Goal: Complete application form

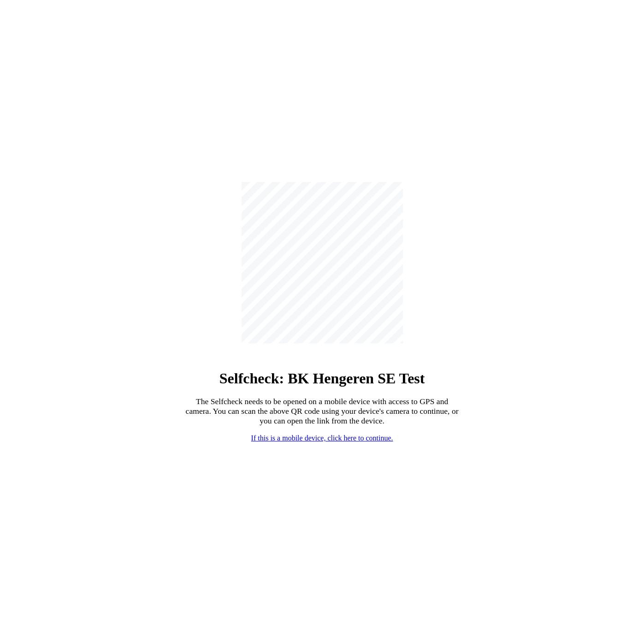
click at [298, 437] on link "If this is a mobile device, click here to continue." at bounding box center [322, 438] width 142 height 8
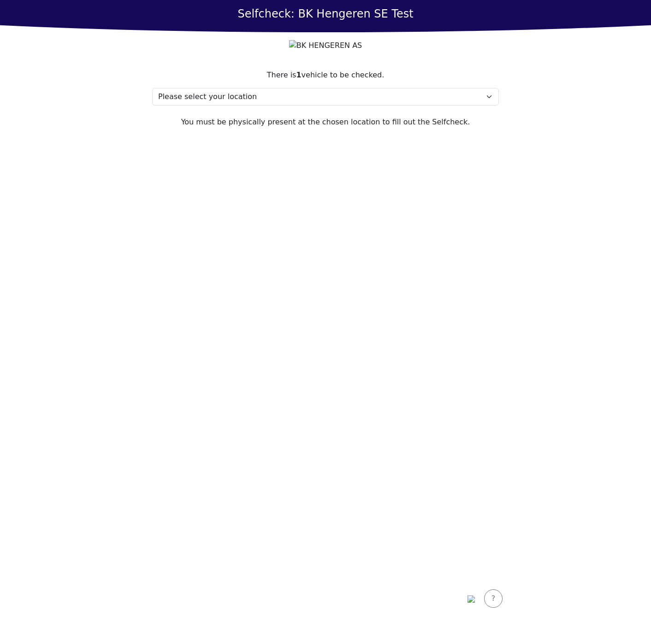
click at [358, 348] on section "There is 1 vehicle to be checked. Please select your location sda, 213 asdw My …" at bounding box center [325, 320] width 369 height 522
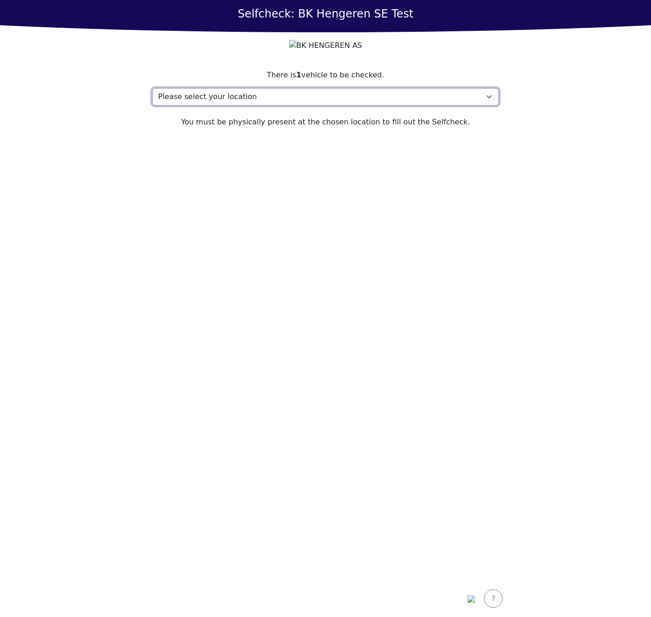
click at [234, 106] on select "Please select your location sda, 213 asdw My location isn't listed" at bounding box center [325, 97] width 346 height 18
select select "4739"
click at [152, 106] on select "Please select your location sda, 213 asdw My location isn't listed" at bounding box center [325, 97] width 346 height 18
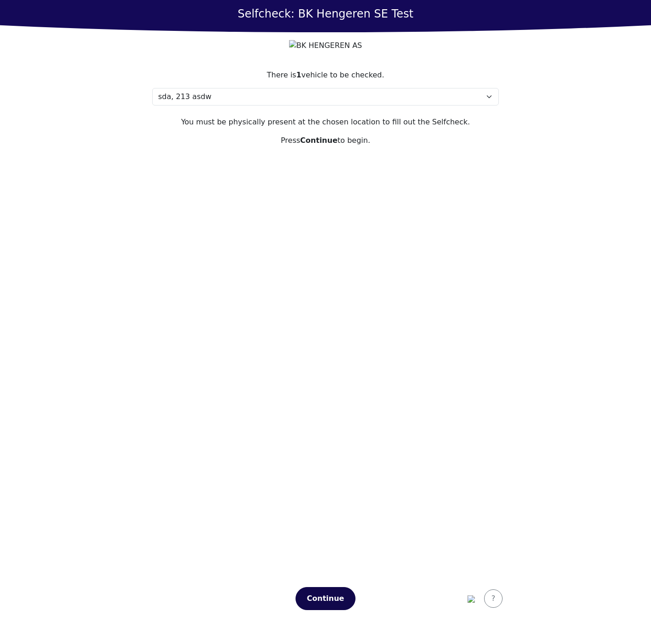
click at [319, 591] on button "Continue" at bounding box center [325, 598] width 60 height 23
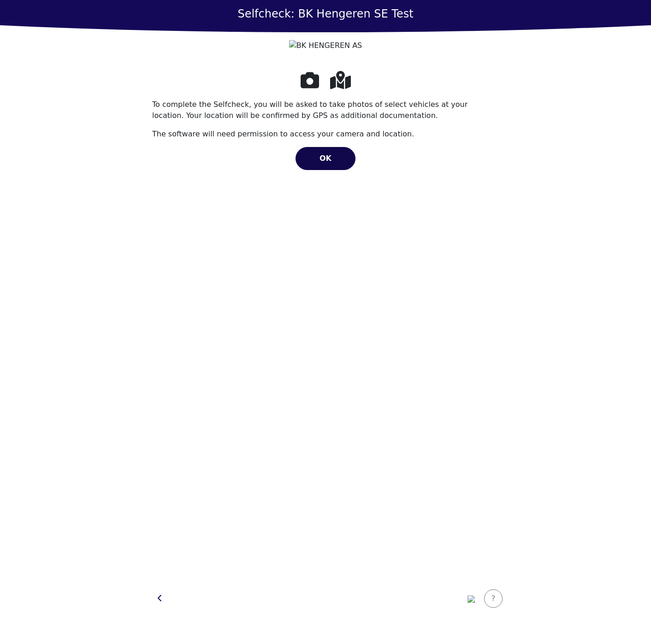
click at [335, 164] on div "OK" at bounding box center [325, 158] width 41 height 11
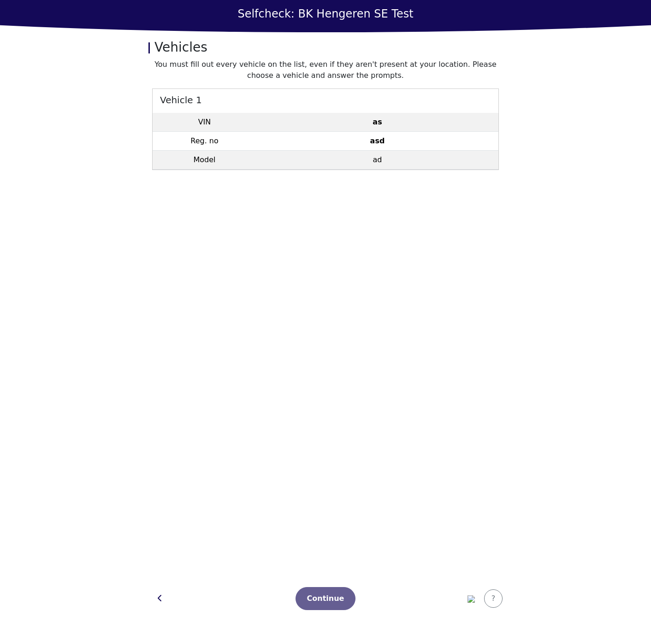
click at [397, 129] on td "as" at bounding box center [377, 122] width 242 height 19
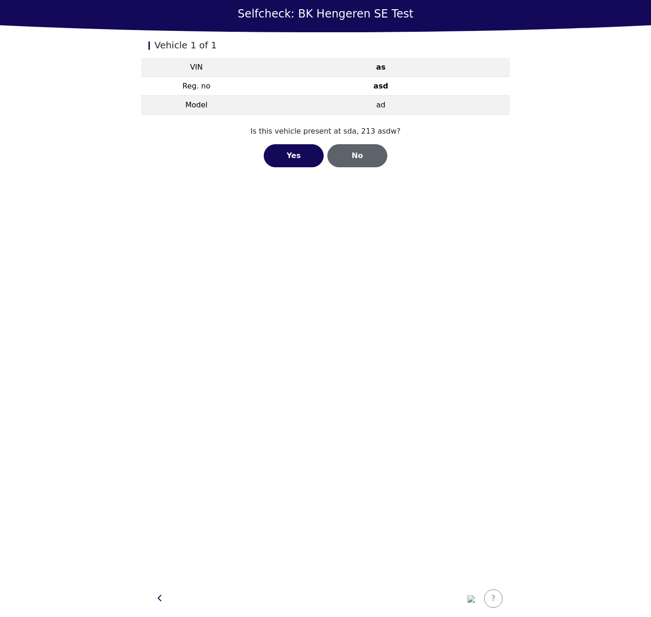
click at [350, 154] on div "No" at bounding box center [357, 155] width 41 height 11
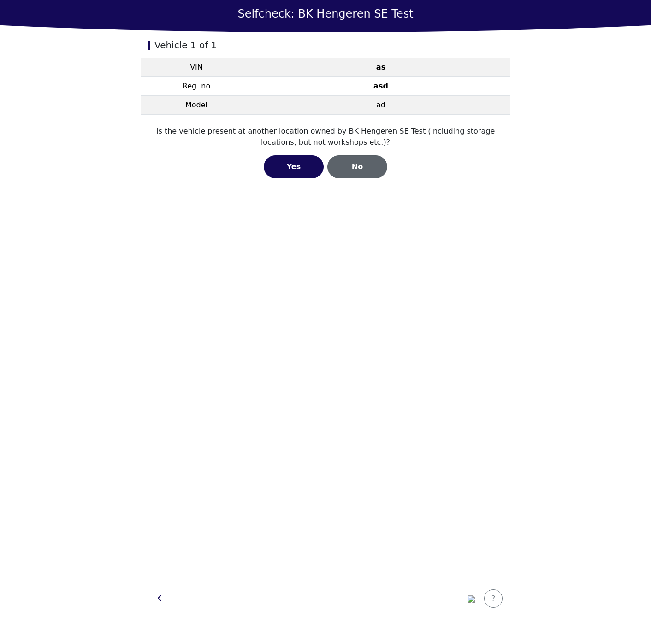
click at [365, 168] on div "No" at bounding box center [357, 166] width 41 height 11
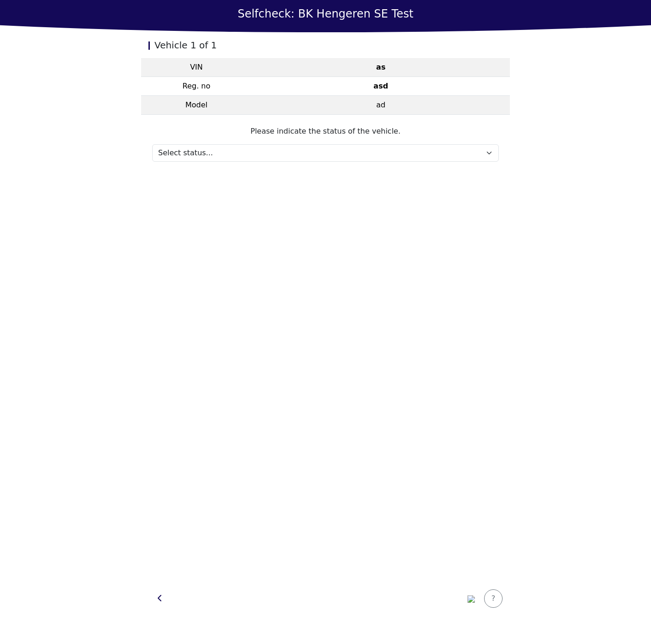
click at [354, 163] on section "Please indicate the status of the vehicle. Select status... Maintenance Sold an…" at bounding box center [325, 144] width 369 height 58
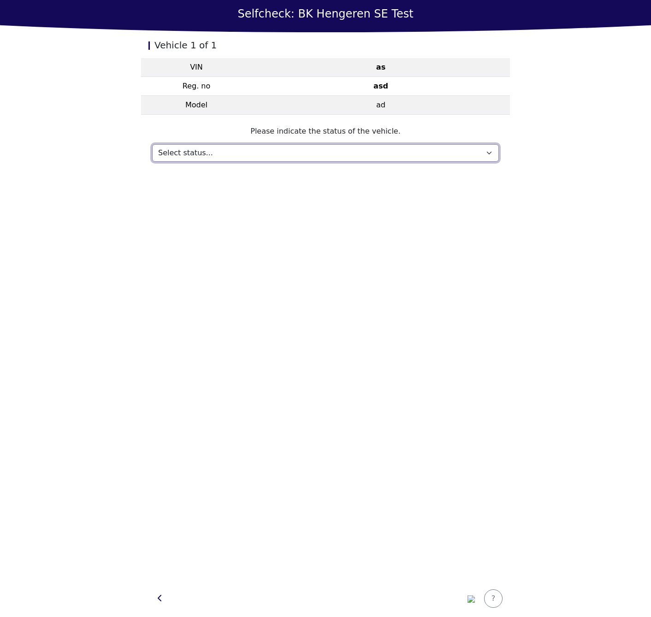
click at [362, 154] on select "Select status... Maintenance Sold and delivered Not received In test drive Miss…" at bounding box center [325, 153] width 346 height 18
select select "765"
click at [152, 144] on select "Select status... Maintenance Sold and delivered Not received In test drive Miss…" at bounding box center [325, 153] width 346 height 18
click at [232, 153] on select "Select status... Maintenance Sold and delivered Not received In test drive Miss…" at bounding box center [325, 153] width 346 height 18
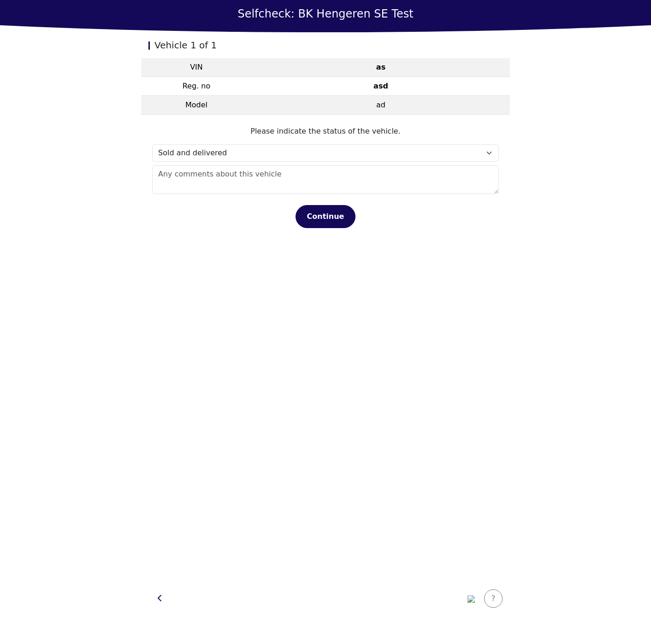
click at [112, 139] on main "Selfcheck: BK Hengeren SE Test Vehicle 1 of 1 VIN as Reg. no asd Model ad Pleas…" at bounding box center [325, 308] width 651 height 617
click at [469, 597] on img "button" at bounding box center [470, 598] width 7 height 7
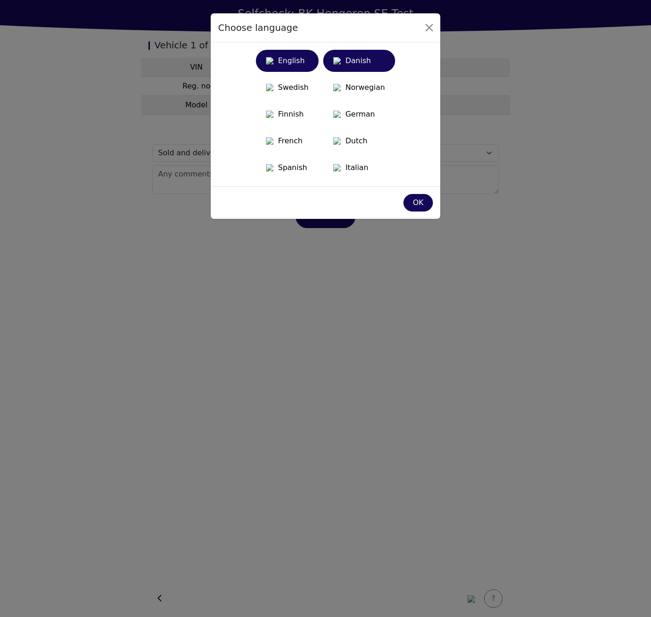
click at [355, 69] on div "Danish" at bounding box center [359, 61] width 61 height 17
click at [420, 208] on div "OK" at bounding box center [418, 202] width 18 height 11
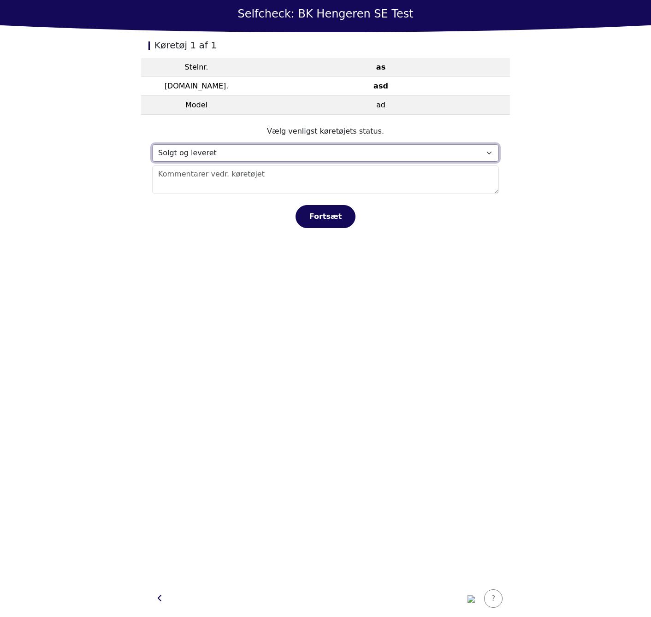
click at [241, 147] on select "Vælg status… Vedligeholdelse Solgt og leveret Ikke modtaget På prøvetur Mangler" at bounding box center [325, 153] width 346 height 18
click at [152, 144] on select "Vælg status… Vedligeholdelse Solgt og leveret Ikke modtaget På prøvetur Mangler" at bounding box center [325, 153] width 346 height 18
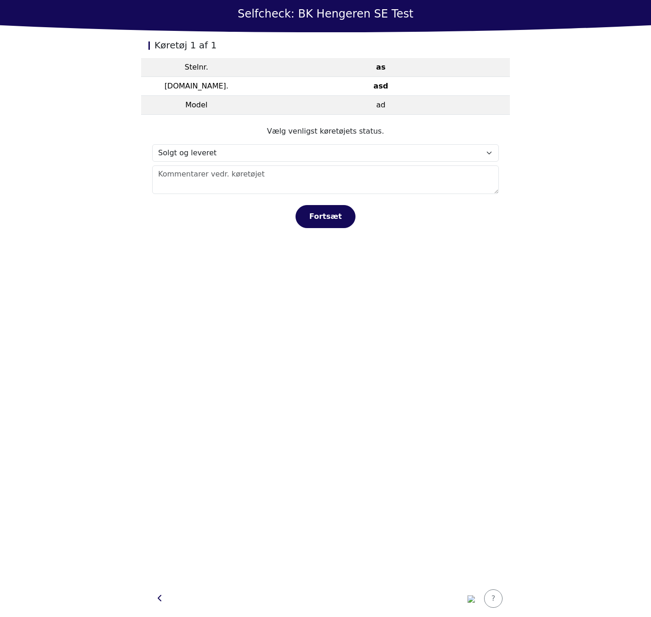
click at [144, 370] on div "Køretøj 1 af 1 Stelnr. as Reg.nr. asd Model ad Vælg venligst køretøjets status.…" at bounding box center [325, 306] width 369 height 548
click at [117, 358] on main "Selfcheck: BK Hengeren SE Test Køretøj 1 af 1 Stelnr. as Reg.nr. asd Model ad V…" at bounding box center [325, 308] width 651 height 617
click at [190, 315] on div "Køretøj 1 af 1 Stelnr. as Reg.nr. asd Model ad Vælg venligst køretøjets status.…" at bounding box center [325, 306] width 369 height 548
click at [603, 130] on main "Selfcheck: BK Hengeren SE Test Køretøj 1 af 1 Stelnr. as Reg.nr. asd Model ad V…" at bounding box center [325, 308] width 651 height 617
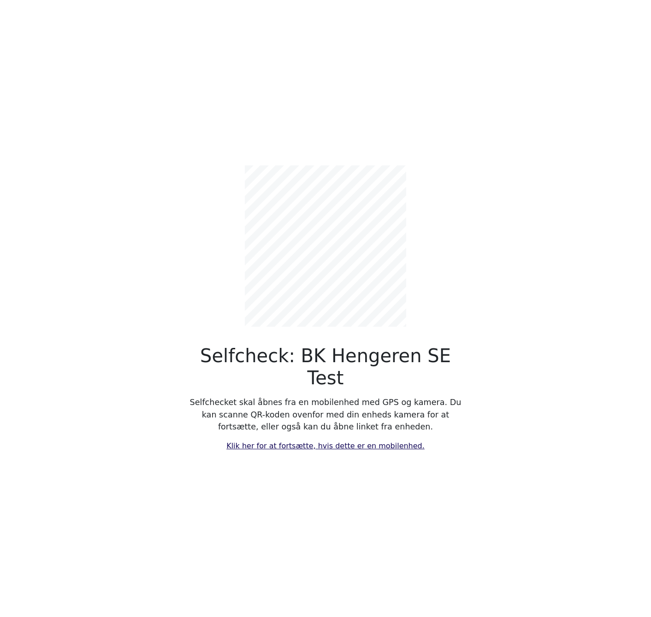
click at [298, 440] on div "Selfcheck: BK Hengeren SE Test Selfchecket skal åbnes fra en mobilenhed med GPS…" at bounding box center [325, 308] width 608 height 617
click at [299, 441] on link "Klik her for at fortsætte, hvis dette er en mobilenhed." at bounding box center [325, 445] width 198 height 9
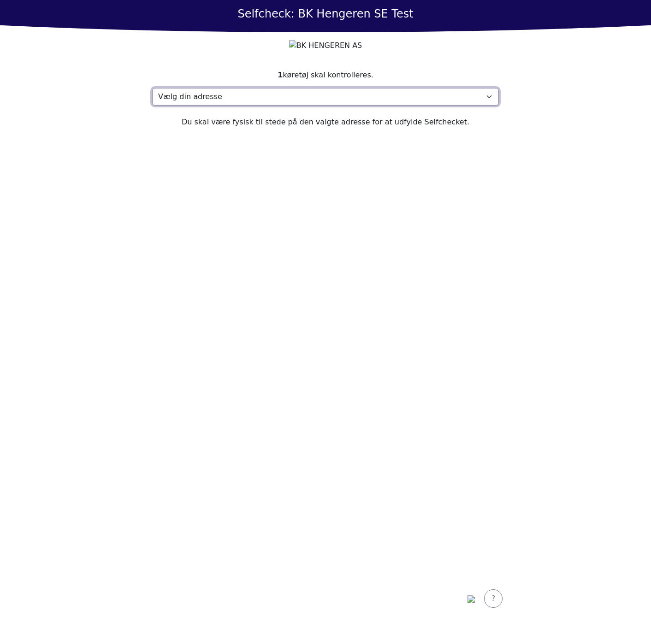
click at [267, 106] on select "Vælg din adresse sda, 213 asdw Min adresse mangler" at bounding box center [325, 97] width 346 height 18
select select "4739"
click at [152, 106] on select "Vælg din adresse sda, 213 asdw Min adresse mangler" at bounding box center [325, 97] width 346 height 18
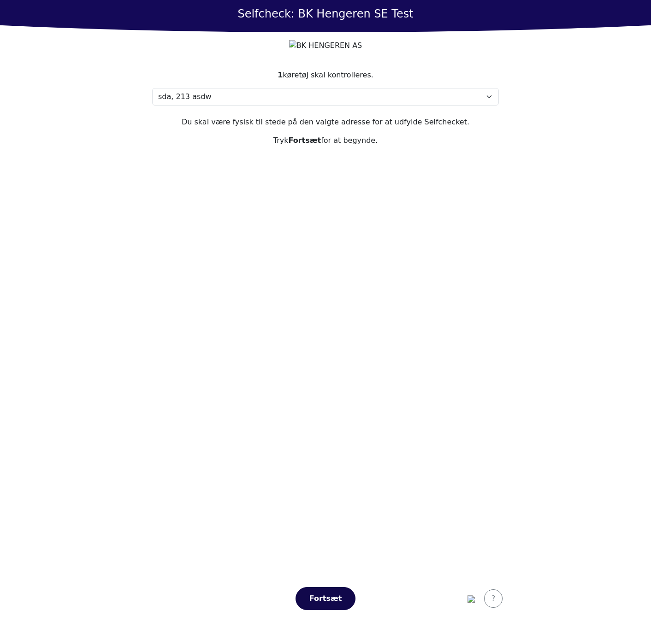
click at [326, 601] on div "Fortsæt" at bounding box center [325, 598] width 41 height 11
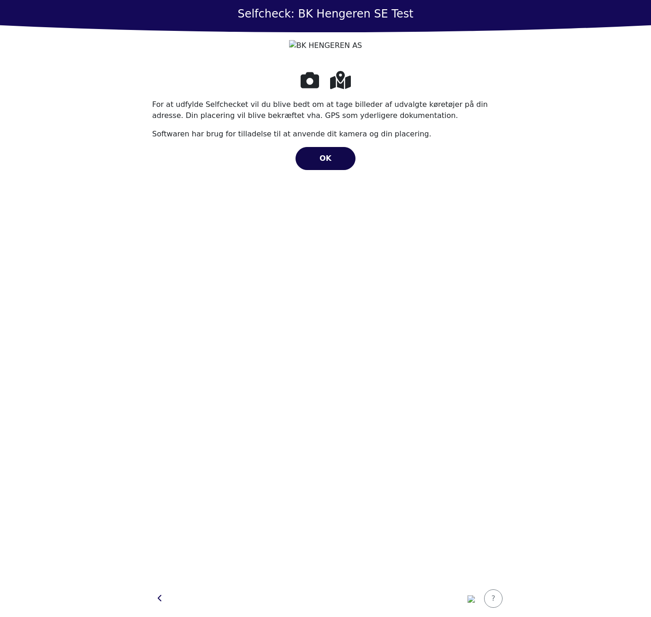
click at [342, 170] on button "OK" at bounding box center [325, 158] width 60 height 23
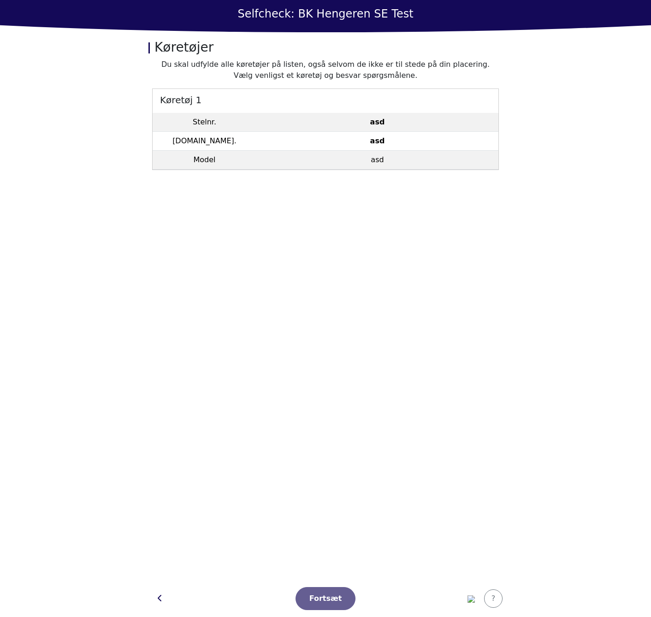
click at [422, 152] on td "asd" at bounding box center [377, 160] width 242 height 19
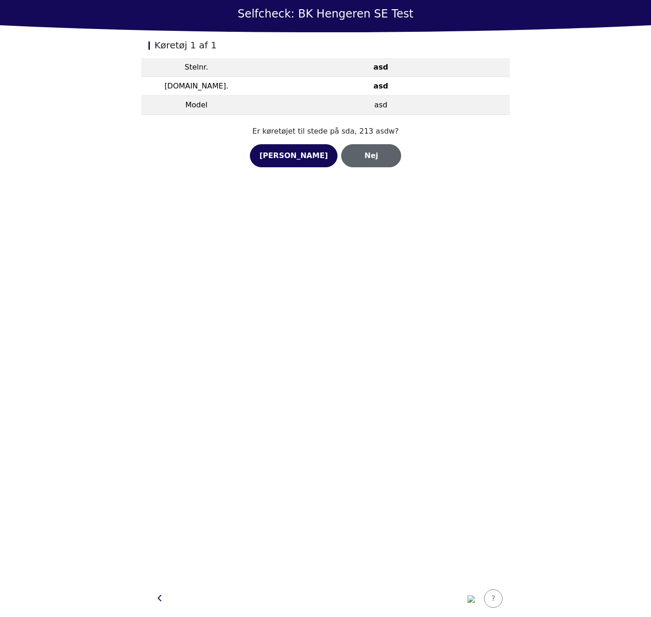
click at [351, 155] on div "Nej" at bounding box center [371, 155] width 41 height 11
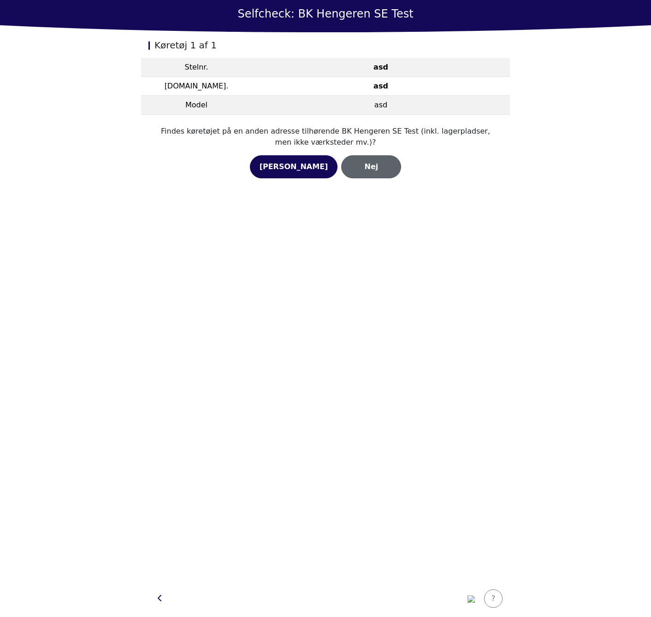
click at [360, 164] on div "Nej" at bounding box center [371, 166] width 41 height 11
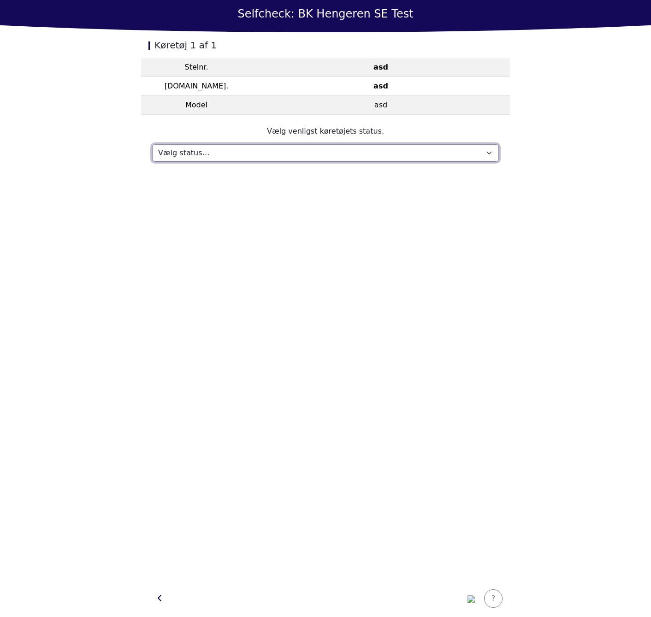
click at [293, 151] on select "Vælg status… Vedligeholdelse Solgt og leveret Ikke modtaget På prøvetur Mangler" at bounding box center [325, 153] width 346 height 18
click at [152, 144] on select "Vælg status… Vedligeholdelse Solgt og leveret Ikke modtaget På prøvetur Mangler" at bounding box center [325, 153] width 346 height 18
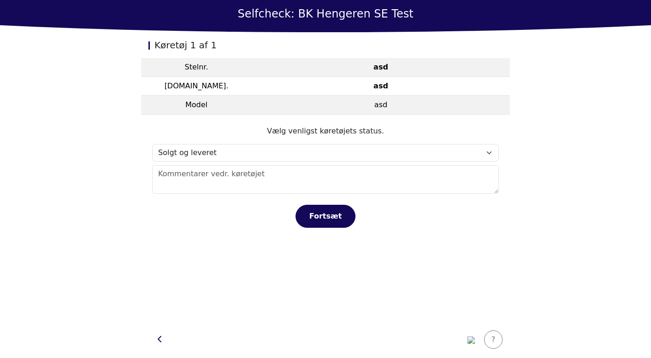
click at [223, 269] on div "Køretøj 1 af 1 Stelnr. asd Reg.nr. asd Model asd Vælg venligst køretøjets statu…" at bounding box center [325, 176] width 369 height 289
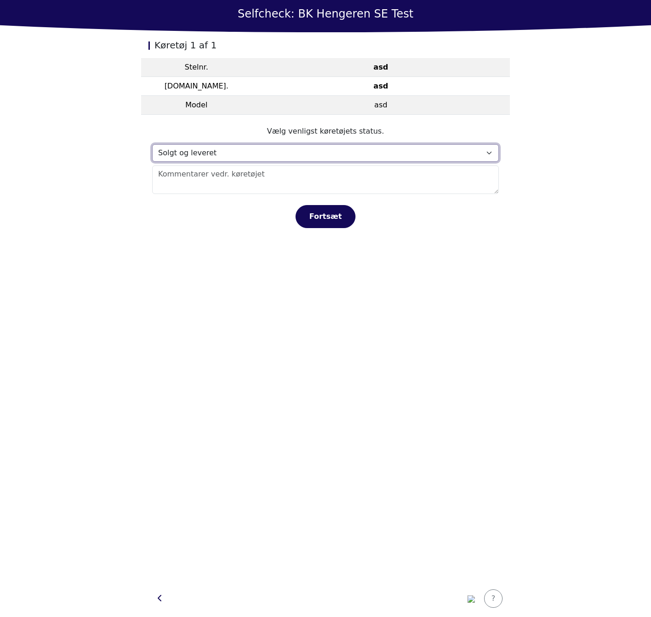
click at [183, 159] on select "Vælg status… Vedligeholdelse Solgt og leveret Ikke modtaget På prøvetur Mangler" at bounding box center [325, 153] width 346 height 18
click at [152, 144] on select "Vælg status… Vedligeholdelse Solgt og leveret Ikke modtaget På prøvetur Mangler" at bounding box center [325, 153] width 346 height 18
click at [189, 157] on select "Vælg status… Vedligeholdelse Solgt og leveret Ikke modtaget På prøvetur Mangler" at bounding box center [325, 153] width 346 height 18
click at [152, 144] on select "Vælg status… Vedligeholdelse Solgt og leveret Ikke modtaget På prøvetur Mangler" at bounding box center [325, 153] width 346 height 18
drag, startPoint x: 186, startPoint y: 153, endPoint x: 186, endPoint y: 160, distance: 7.8
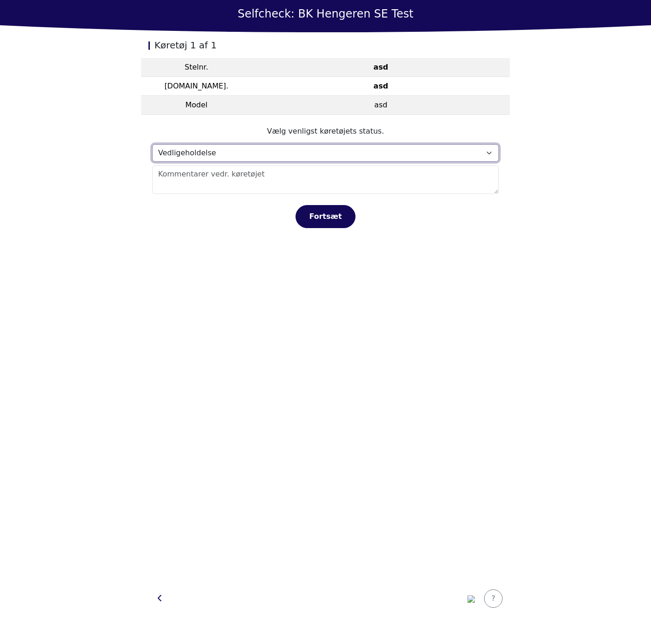
click at [186, 153] on select "Vælg status… Vedligeholdelse Solgt og leveret Ikke modtaget På prøvetur Mangler" at bounding box center [325, 153] width 346 height 18
select select "813"
click at [152, 144] on select "Vælg status… Vedligeholdelse Solgt og leveret Ikke modtaget På prøvetur Mangler" at bounding box center [325, 153] width 346 height 18
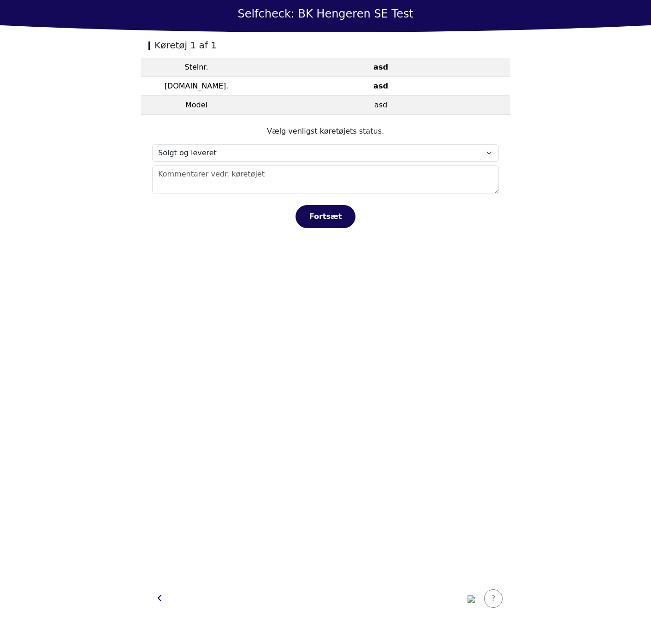
click at [176, 234] on section "Vælg venligst køretøjets status. Vælg status… Vedligeholdelse Solgt og leveret …" at bounding box center [325, 177] width 369 height 124
click at [187, 259] on div "Køretøj 1 af 1 Stelnr. asd Reg.nr. asd Model asd Vælg venligst køretøjets statu…" at bounding box center [325, 306] width 369 height 548
click at [625, 145] on main "Selfcheck: BK Hengeren SE Test Køretøj 1 af 1 Stelnr. asd Reg.nr. asd Model asd…" at bounding box center [325, 308] width 651 height 617
click at [116, 576] on main "Selfcheck: BK Hengeren SE Test Køretøj 1 af 1 Stelnr. asd Reg.nr. asd Model asd…" at bounding box center [325, 308] width 651 height 617
click at [158, 352] on div "Køretøj 1 af 1 Stelnr. asd Reg.nr. asd Model asd Vælg venligst køretøjets statu…" at bounding box center [325, 306] width 369 height 548
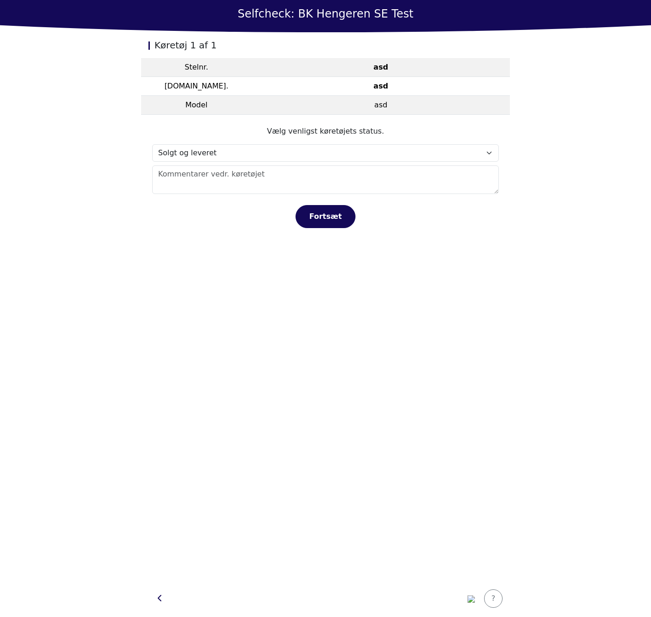
click at [626, 82] on main "Selfcheck: BK Hengeren SE Test Køretøj 1 af 1 Stelnr. asd Reg.nr. asd Model asd…" at bounding box center [325, 308] width 651 height 617
click at [162, 285] on div "Køretøj 1 af 1 Stelnr. asd Reg.nr. asd Model asd Vælg venligst køretøjets statu…" at bounding box center [325, 306] width 369 height 548
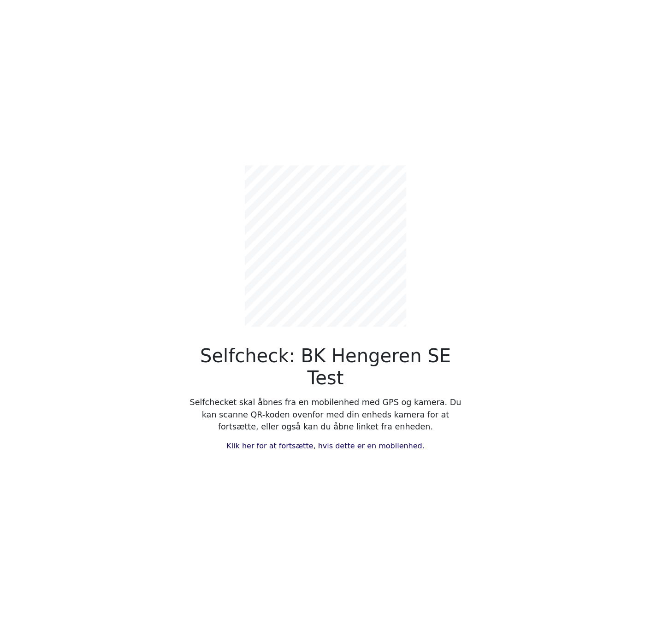
click at [254, 440] on div "Selfcheck: BK Hengeren SE Test Selfchecket skal åbnes fra en mobilenhed med GPS…" at bounding box center [325, 308] width 608 height 617
click at [256, 441] on link "Klik her for at fortsætte, hvis dette er en mobilenhed." at bounding box center [325, 445] width 198 height 9
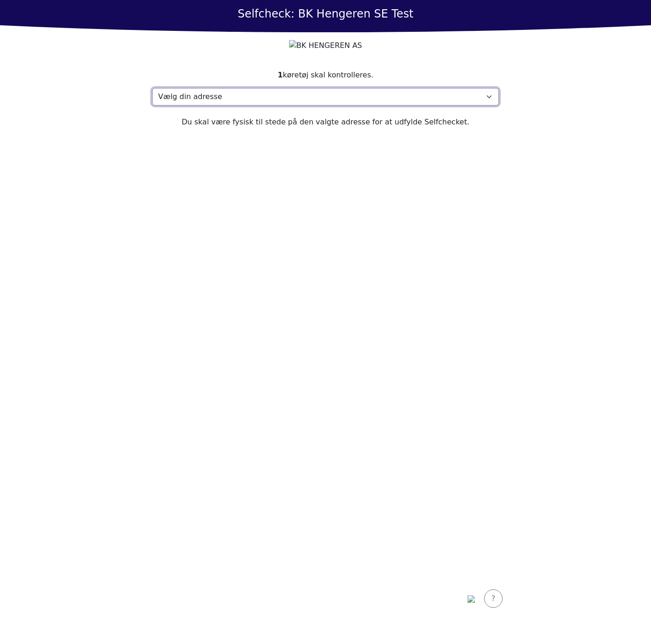
click at [242, 106] on select "Vælg din adresse sda, 213 asdw Min adresse mangler" at bounding box center [325, 97] width 346 height 18
select select "4739"
click at [152, 106] on select "Vælg din adresse sda, 213 asdw Min adresse mangler" at bounding box center [325, 97] width 346 height 18
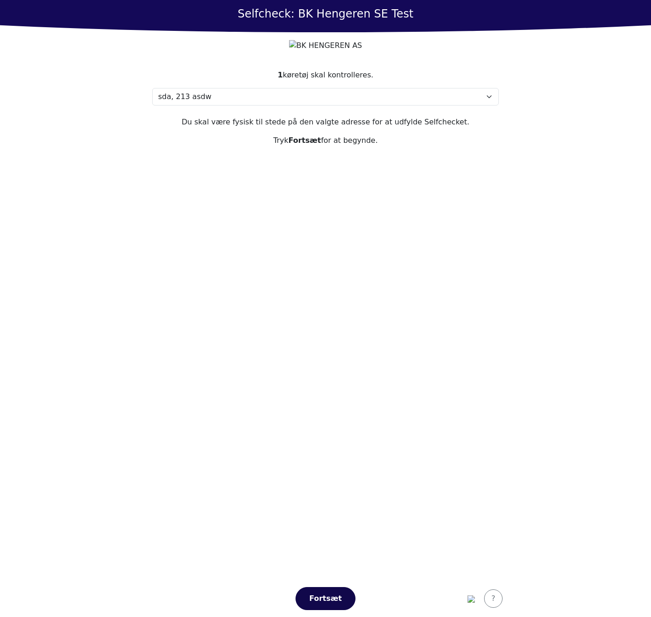
click at [317, 595] on div "Fortsæt" at bounding box center [325, 598] width 41 height 11
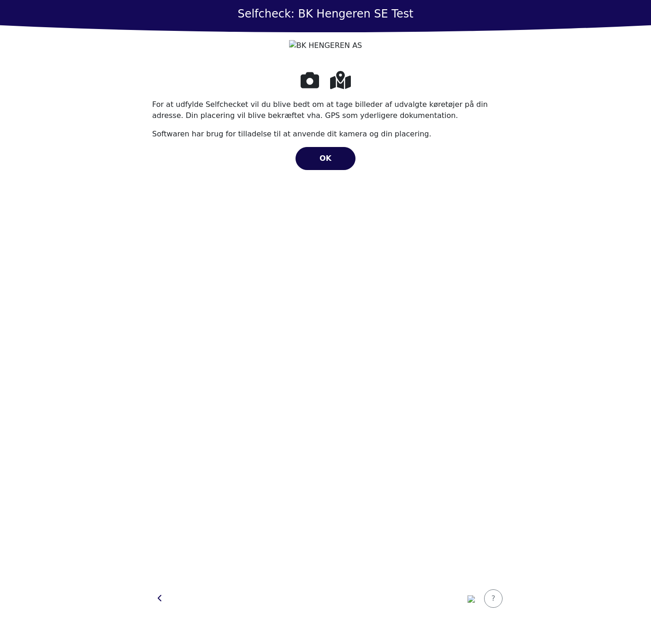
click at [329, 163] on span "OK" at bounding box center [325, 158] width 12 height 9
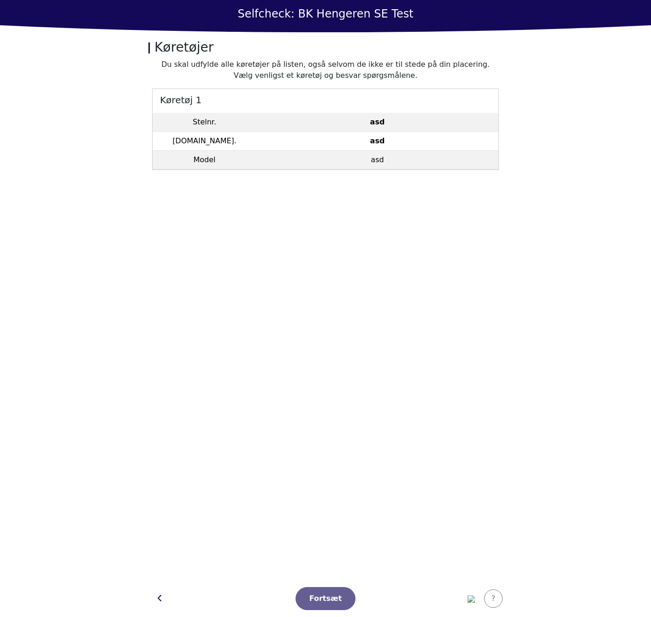
click at [358, 106] on h5 "Køretøj 1" at bounding box center [326, 99] width 346 height 21
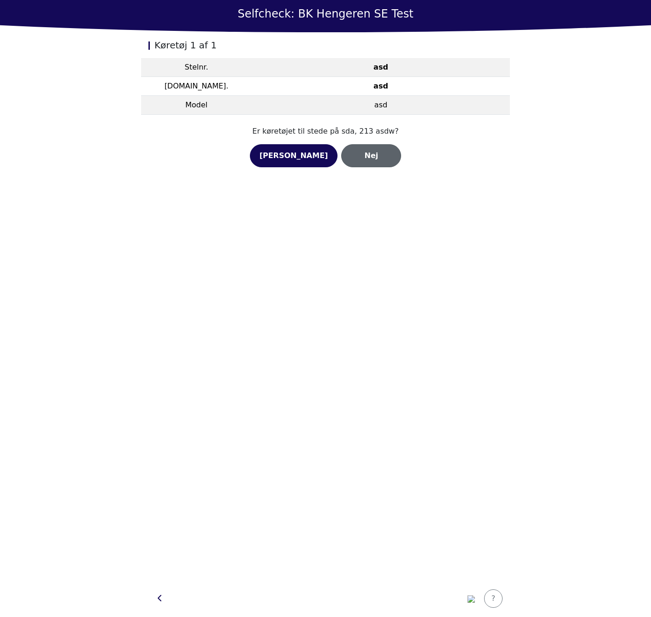
click at [366, 159] on div "Nej" at bounding box center [371, 155] width 41 height 11
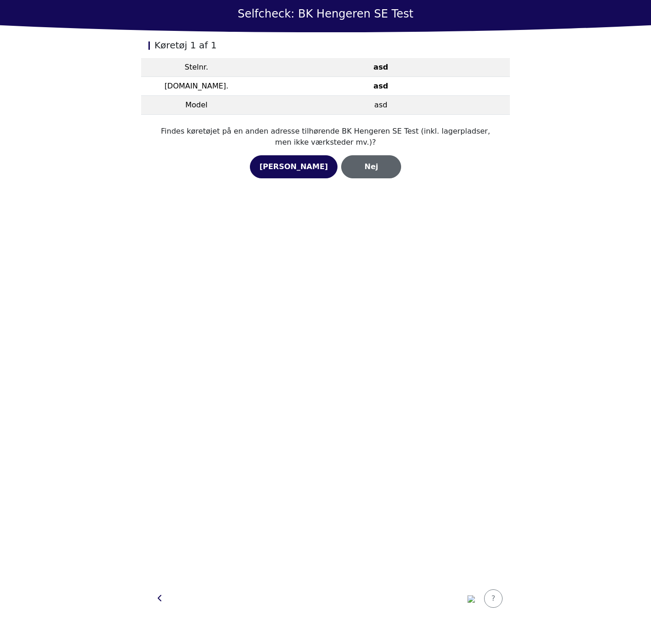
click at [361, 171] on div "Nej" at bounding box center [371, 166] width 41 height 11
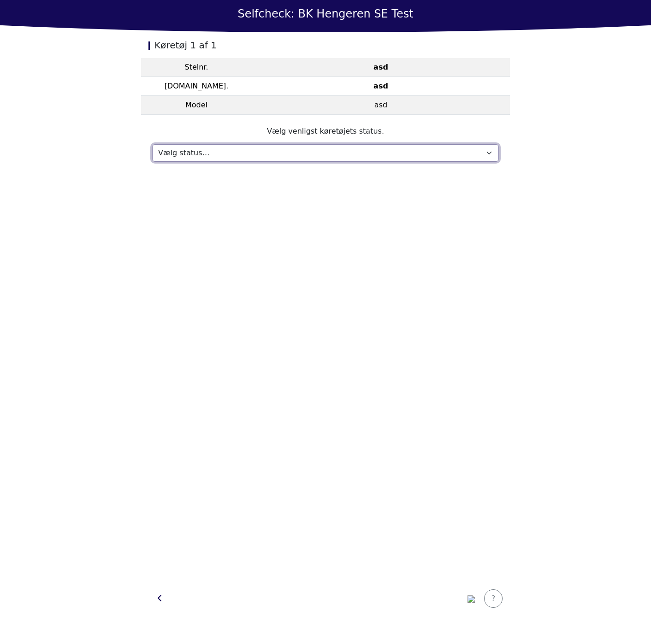
click at [329, 156] on select "Vælg status… Vedligeholdelse Solgt og leveret Ikke modtaget På prøvetur Mangler" at bounding box center [325, 153] width 346 height 18
click at [152, 144] on select "Vælg status… Vedligeholdelse Solgt og leveret Ikke modtaget På prøvetur Mangler" at bounding box center [325, 153] width 346 height 18
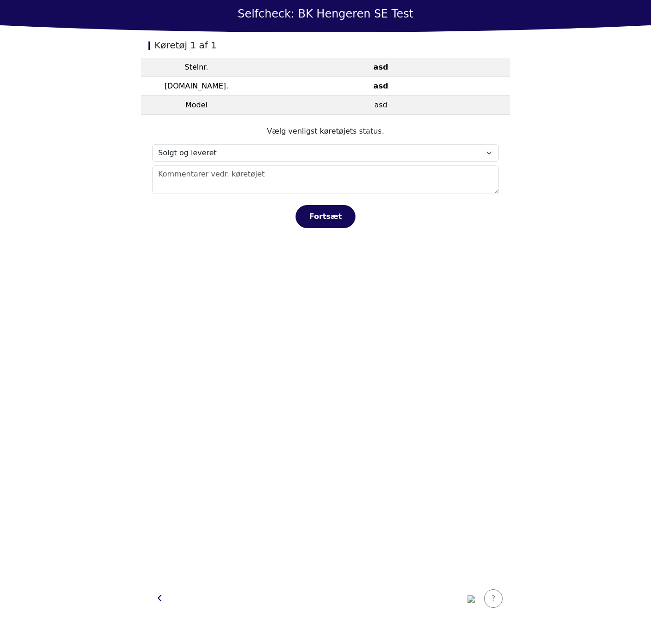
click at [236, 201] on footer "Fortsæt" at bounding box center [325, 211] width 346 height 34
click at [222, 162] on form "Vælg venligst køretøjets status. Vælg status… Vedligeholdelse Solgt og leveret …" at bounding box center [325, 177] width 346 height 102
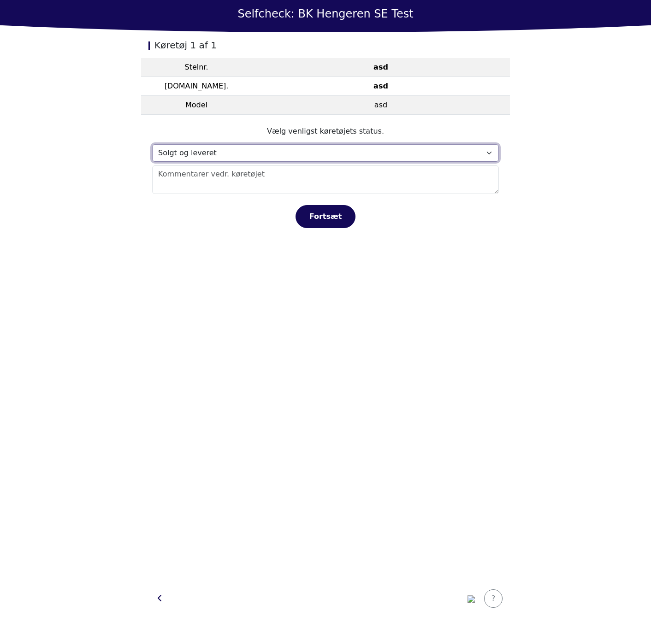
click at [221, 153] on select "Vælg status… Vedligeholdelse Solgt og leveret Ikke modtaget På prøvetur Mangler" at bounding box center [325, 153] width 346 height 18
click at [152, 144] on select "Vælg status… Vedligeholdelse Solgt og leveret Ikke modtaget På prøvetur Mangler" at bounding box center [325, 153] width 346 height 18
drag, startPoint x: 196, startPoint y: 148, endPoint x: 195, endPoint y: 161, distance: 13.0
click at [196, 148] on select "Vælg status… Vedligeholdelse Solgt og leveret Ikke modtaget På prøvetur Mangler" at bounding box center [325, 153] width 346 height 18
click at [152, 144] on select "Vælg status… Vedligeholdelse Solgt og leveret Ikke modtaget På prøvetur Mangler" at bounding box center [325, 153] width 346 height 18
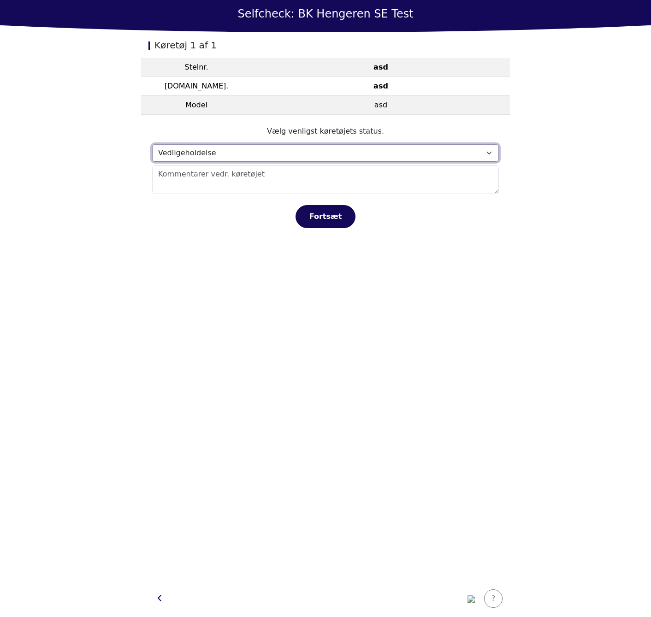
click at [191, 148] on select "Vælg status… Vedligeholdelse Solgt og leveret Ikke modtaget På prøvetur Mangler" at bounding box center [325, 153] width 346 height 18
click at [152, 144] on select "Vælg status… Vedligeholdelse Solgt og leveret Ikke modtaget På prøvetur Mangler" at bounding box center [325, 153] width 346 height 18
drag, startPoint x: 190, startPoint y: 149, endPoint x: 190, endPoint y: 154, distance: 5.1
click at [190, 151] on select "Vælg status… Vedligeholdelse Solgt og leveret Ikke modtaget På prøvetur Mangler" at bounding box center [325, 153] width 346 height 18
click at [152, 144] on select "Vælg status… Vedligeholdelse Solgt og leveret Ikke modtaget På prøvetur Mangler" at bounding box center [325, 153] width 346 height 18
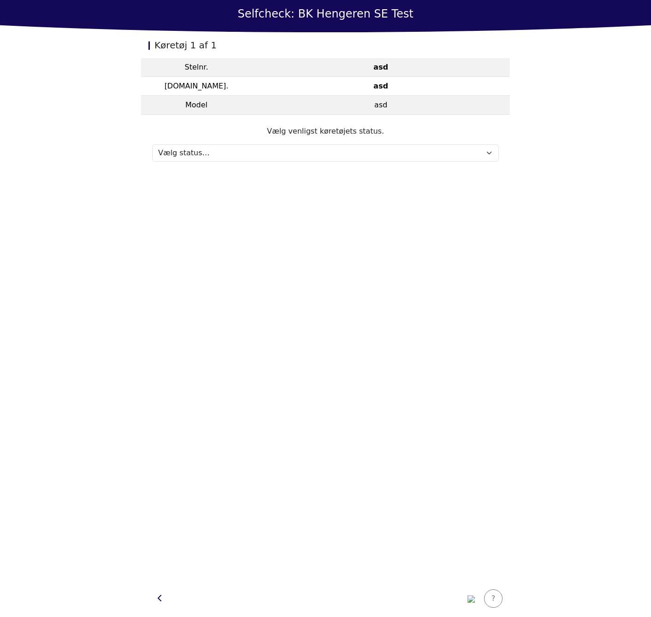
click at [195, 143] on form "Vælg venligst køretøjets status. Vælg status… Vedligeholdelse Solgt og leveret …" at bounding box center [325, 144] width 346 height 36
click at [192, 165] on section "Vælg venligst køretøjets status. Vælg status… Vedligeholdelse Solgt og leveret …" at bounding box center [325, 144] width 369 height 58
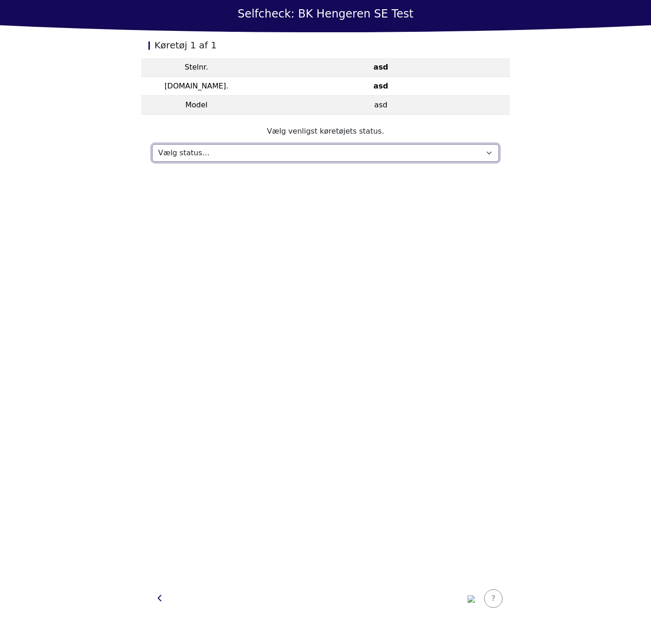
click at [194, 160] on select "Vælg status… Vedligeholdelse Solgt og leveret Ikke modtaget På prøvetur Mangler" at bounding box center [325, 153] width 346 height 18
select select "837"
click at [152, 144] on select "Vælg status… Vedligeholdelse Solgt og leveret Ikke modtaget På prøvetur Mangler" at bounding box center [325, 153] width 346 height 18
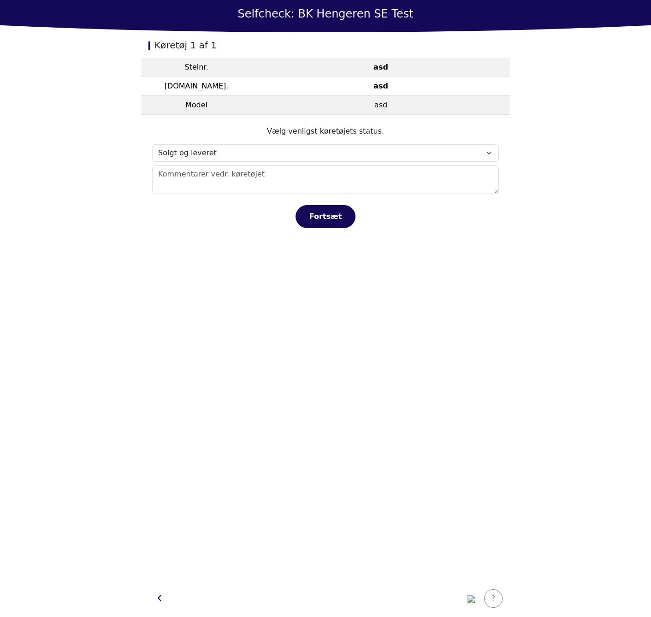
click at [135, 311] on main "Selfcheck: BK Hengeren SE Test Køretøj 1 af 1 Stelnr. asd Reg.nr. asd Model asd…" at bounding box center [325, 308] width 651 height 617
click at [633, 45] on main "Selfcheck: BK Hengeren SE Test Køretøj 1 af 1 Stelnr. asd Reg.nr. asd Model asd…" at bounding box center [325, 308] width 651 height 617
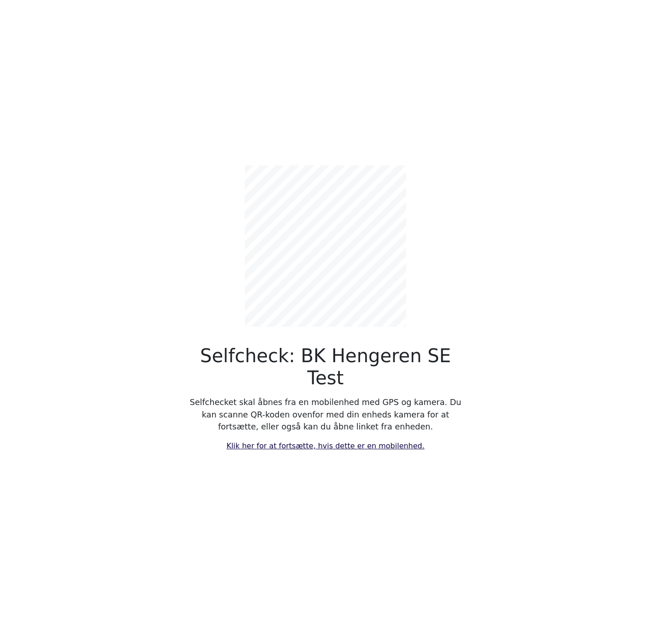
click at [364, 441] on link "Klik her for at fortsætte, hvis dette er en mobilenhed." at bounding box center [325, 445] width 198 height 9
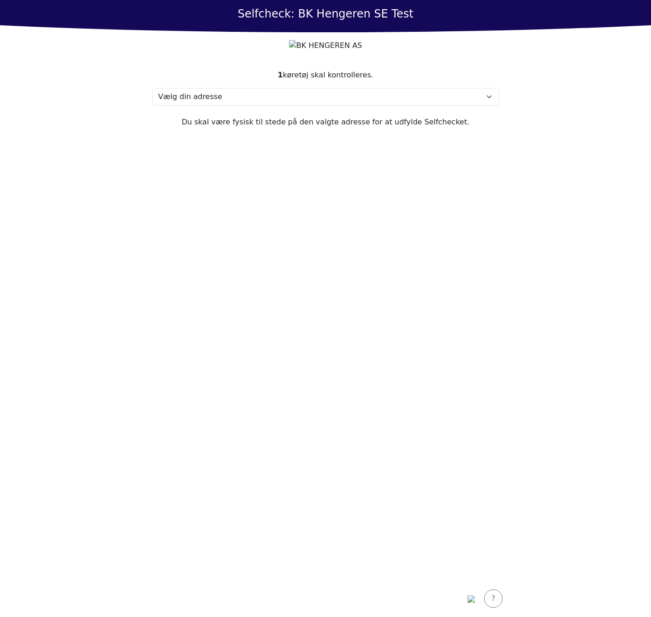
click at [252, 131] on section "1 køretøj skal kontrolleres. Vælg din adresse sda, 213 asdw Min adresse mangler…" at bounding box center [325, 320] width 369 height 522
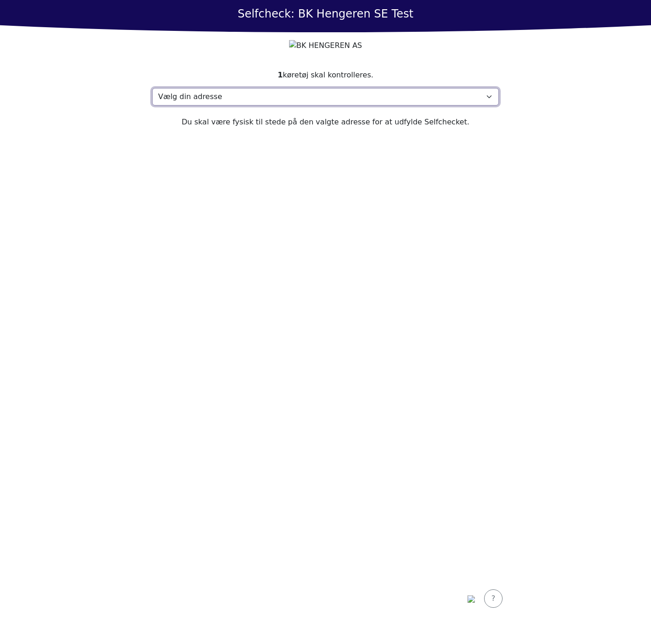
click at [221, 106] on select "Vælg din adresse sda, 213 asdw Min adresse mangler" at bounding box center [325, 97] width 346 height 18
select select "4739"
click at [152, 106] on select "Vælg din adresse sda, 213 asdw Min adresse mangler" at bounding box center [325, 97] width 346 height 18
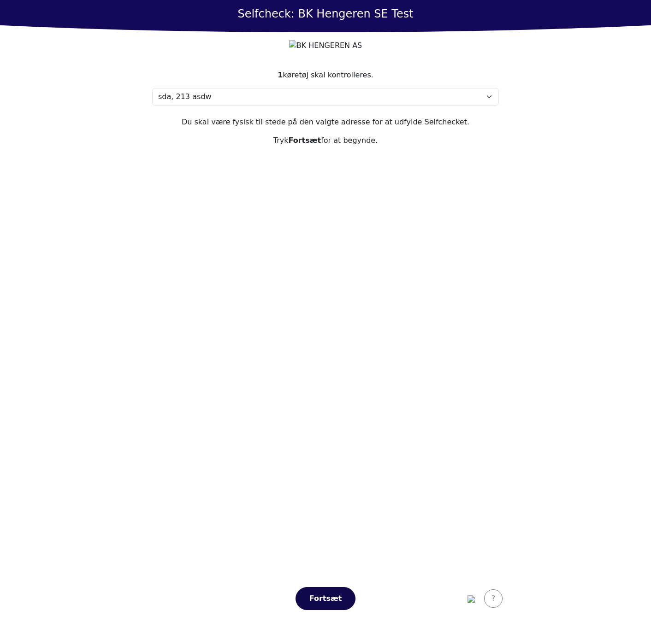
click at [331, 593] on div "Fortsæt" at bounding box center [325, 598] width 41 height 11
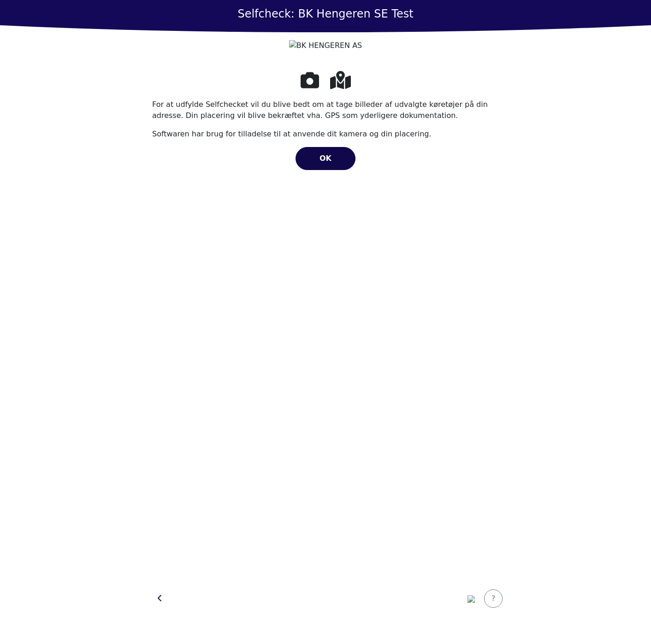
click at [339, 170] on button "OK" at bounding box center [325, 158] width 60 height 23
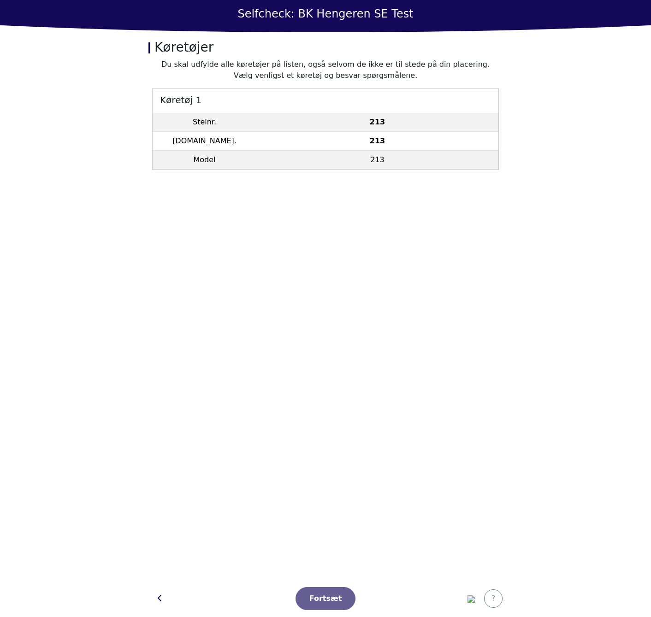
click at [374, 106] on h5 "Køretøj 1" at bounding box center [326, 99] width 346 height 21
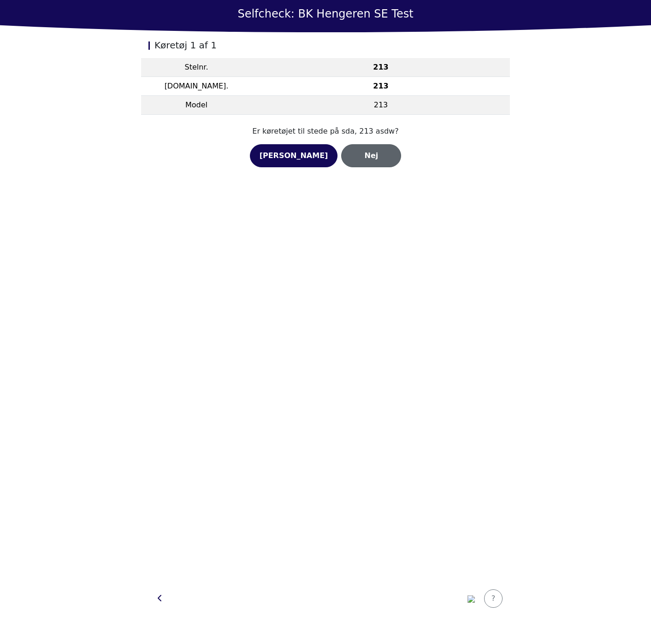
click at [361, 162] on button "Nej" at bounding box center [371, 155] width 60 height 23
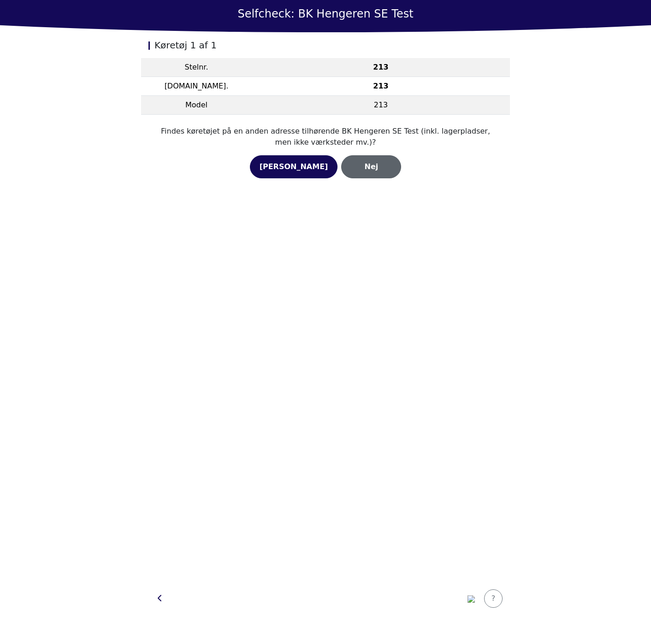
click at [361, 170] on div "Nej" at bounding box center [371, 166] width 41 height 11
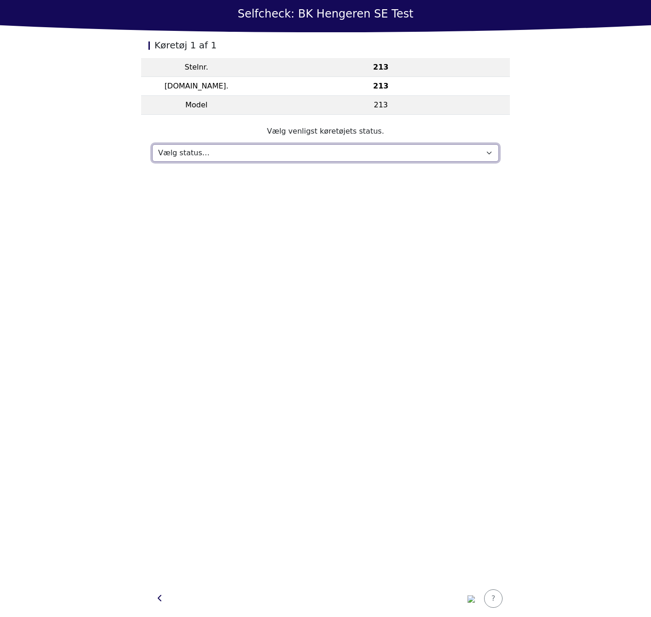
click at [357, 151] on select "Vælg status… Vedligeholdelse Solgt og leveret Ikke modtaget På prøvetur Mangler" at bounding box center [325, 153] width 346 height 18
select select "933"
click at [152, 144] on select "Vælg status… Vedligeholdelse Solgt og leveret Ikke modtaget På prøvetur Mangler" at bounding box center [325, 153] width 346 height 18
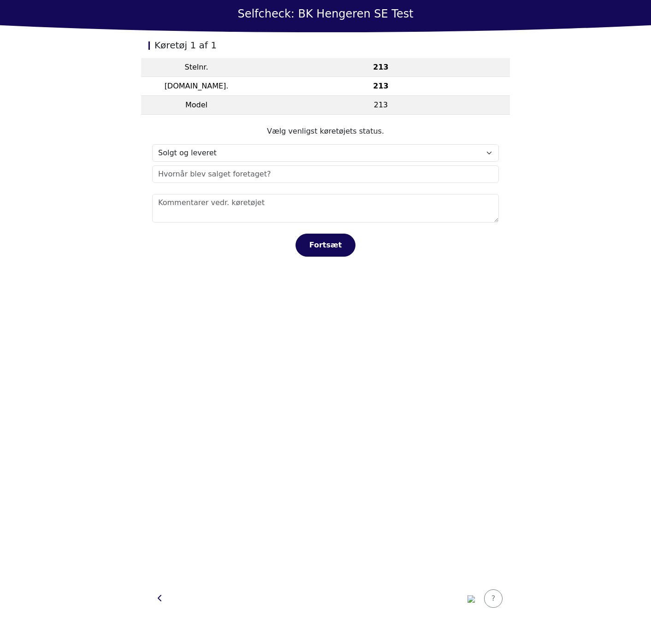
click at [207, 329] on div "Køretøj 1 af 1 Stelnr. 213 Reg.nr. 213 Model 213 Vælg venligst køretøjets statu…" at bounding box center [325, 306] width 369 height 548
click at [211, 324] on div "Køretøj 1 af 1 Stelnr. 213 Reg.nr. 213 Model 213 Vælg venligst køretøjets statu…" at bounding box center [325, 306] width 369 height 548
